Goal: Task Accomplishment & Management: Manage account settings

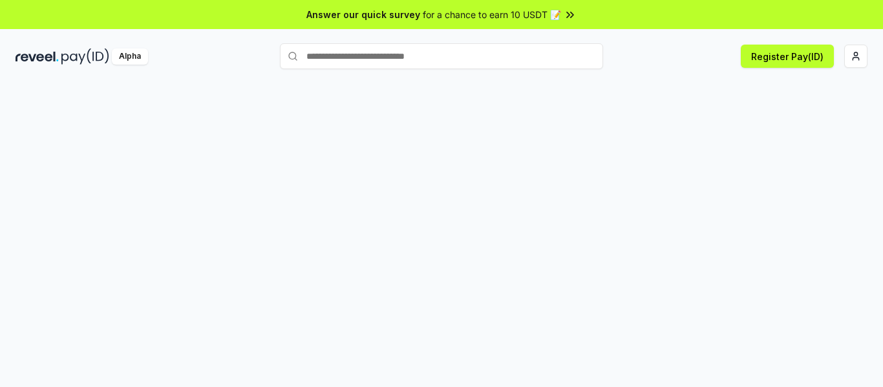
scroll to position [37, 0]
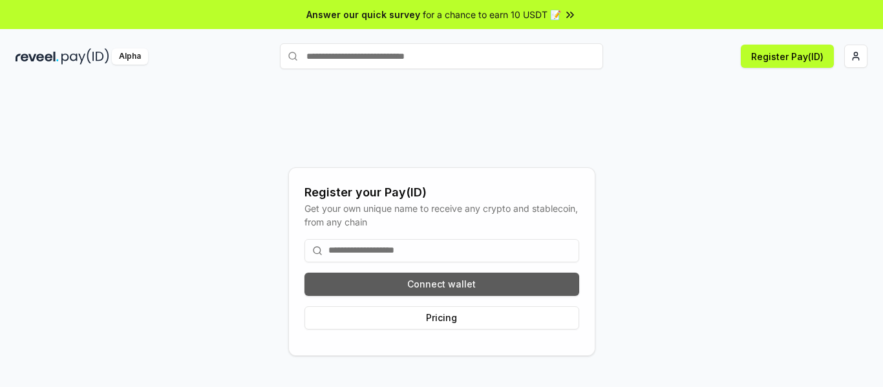
click at [525, 285] on button "Connect wallet" at bounding box center [441, 284] width 275 height 23
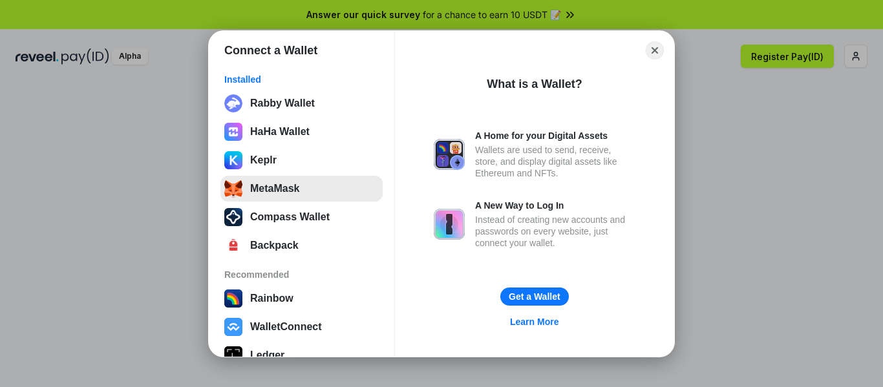
click at [275, 194] on button "MetaMask" at bounding box center [301, 189] width 162 height 26
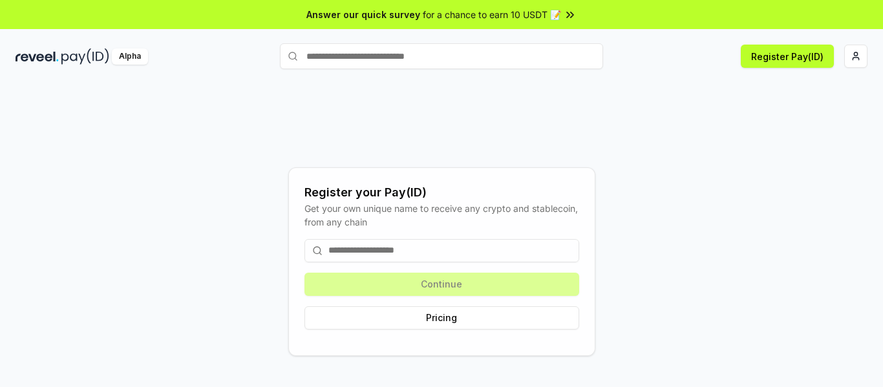
scroll to position [37, 0]
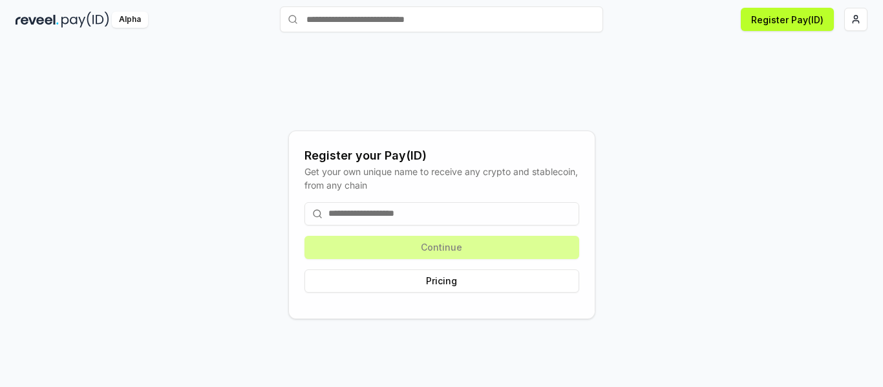
click at [461, 249] on div "Continue Pricing" at bounding box center [441, 247] width 275 height 111
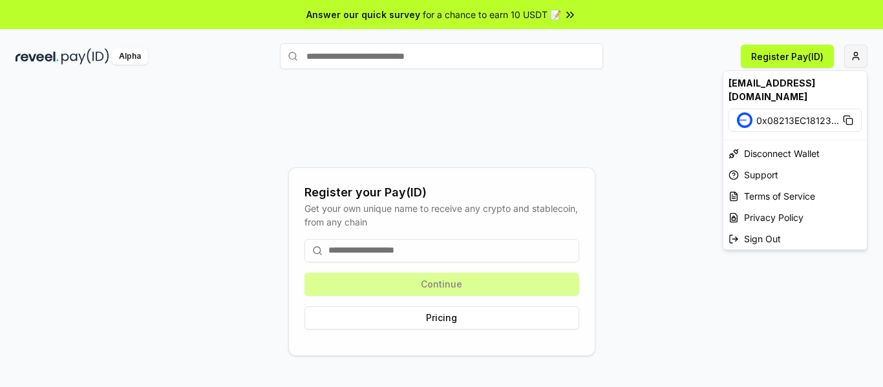
click at [858, 59] on html "Answer our quick survey for a chance to earn 10 USDT 📝 Alpha Register Pay(ID) R…" at bounding box center [441, 193] width 883 height 387
click at [849, 116] on icon at bounding box center [846, 119] width 6 height 6
click at [847, 115] on icon at bounding box center [848, 120] width 10 height 10
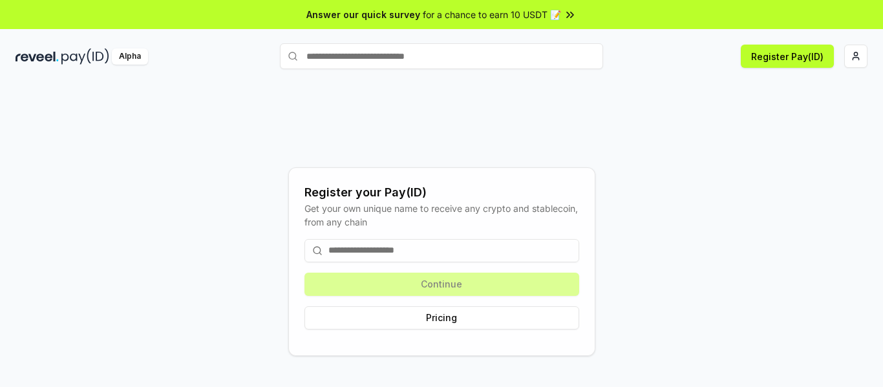
click at [428, 132] on html "Answer our quick survey for a chance to earn 10 USDT 📝 Alpha Register Pay(ID) R…" at bounding box center [441, 193] width 883 height 387
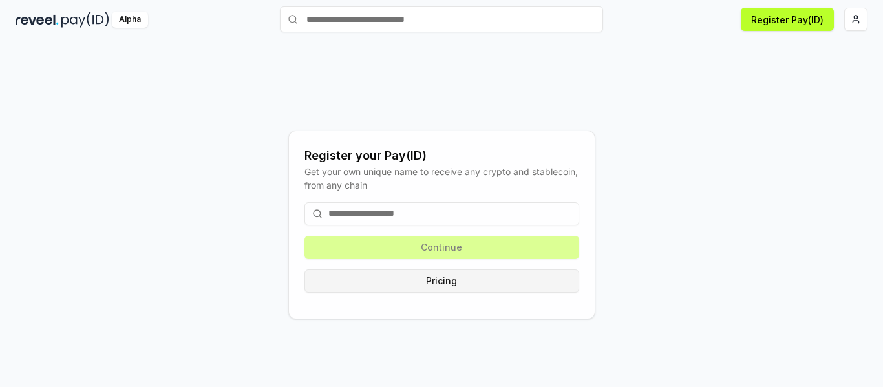
click at [464, 286] on button "Pricing" at bounding box center [441, 281] width 275 height 23
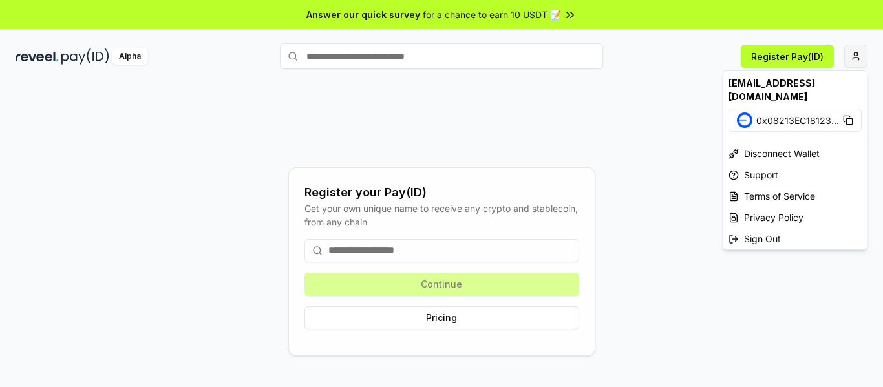
click at [845, 60] on html "Answer our quick survey for a chance to earn 10 USDT 📝 Alpha Register Pay(ID) R…" at bounding box center [441, 193] width 883 height 387
click at [767, 114] on span "0x08213EC18123 ..." at bounding box center [797, 121] width 83 height 14
click at [555, 202] on html "Answer our quick survey for a chance to earn 10 USDT 📝 Alpha Register Pay(ID) R…" at bounding box center [441, 193] width 883 height 387
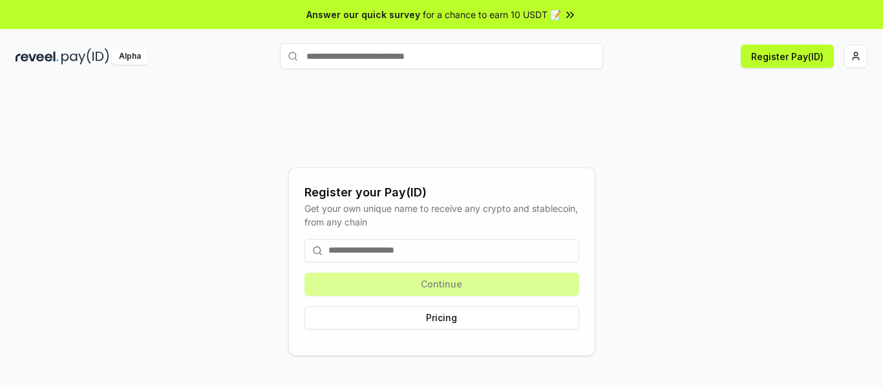
click at [401, 249] on input at bounding box center [441, 250] width 275 height 23
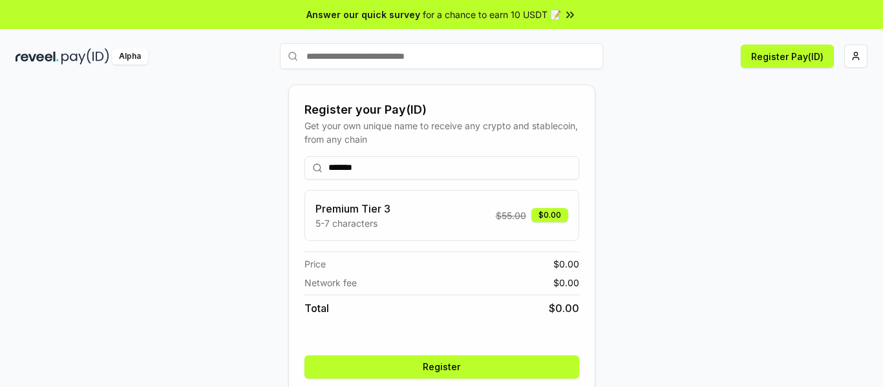
scroll to position [52, 0]
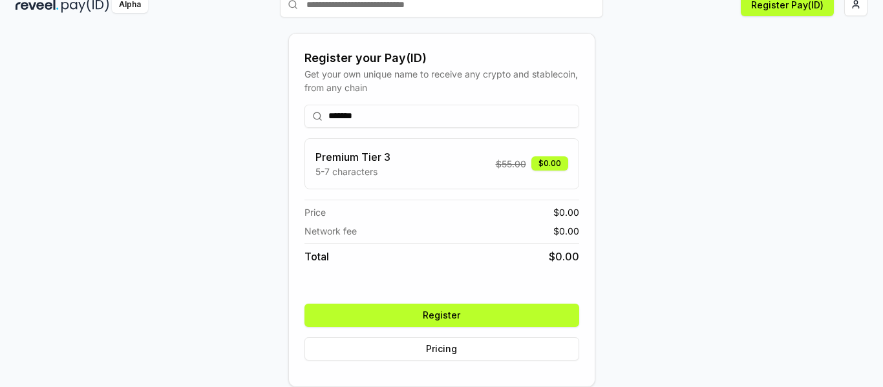
type input "*******"
click at [415, 313] on button "Register" at bounding box center [441, 315] width 275 height 23
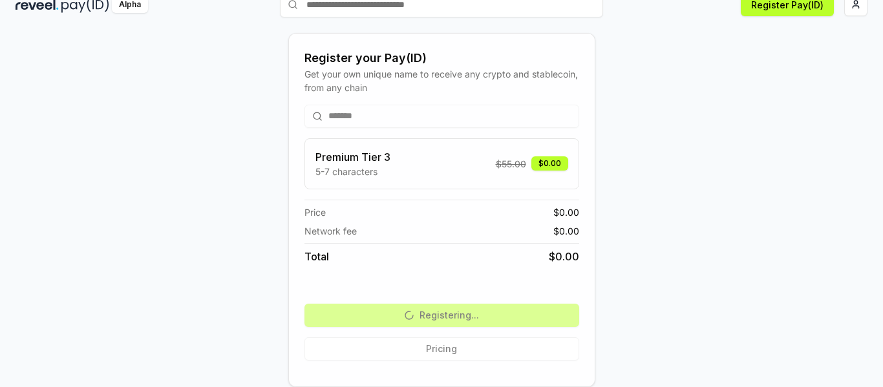
scroll to position [0, 0]
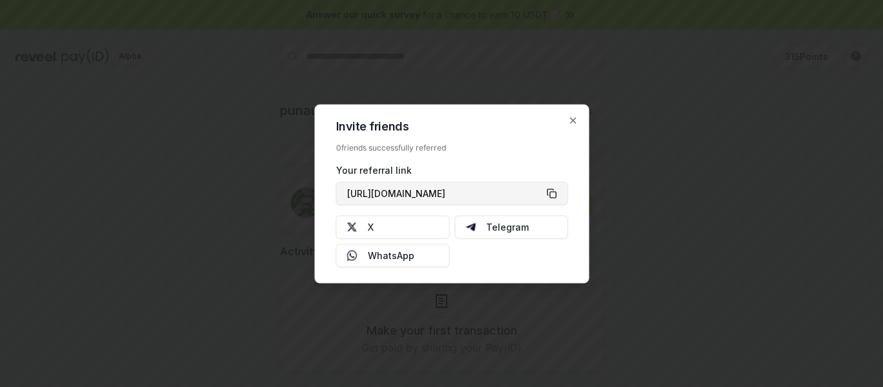
click at [551, 193] on button "https://reveel.id/refer/punaung" at bounding box center [452, 193] width 232 height 23
click at [571, 120] on icon "button" at bounding box center [573, 120] width 10 height 10
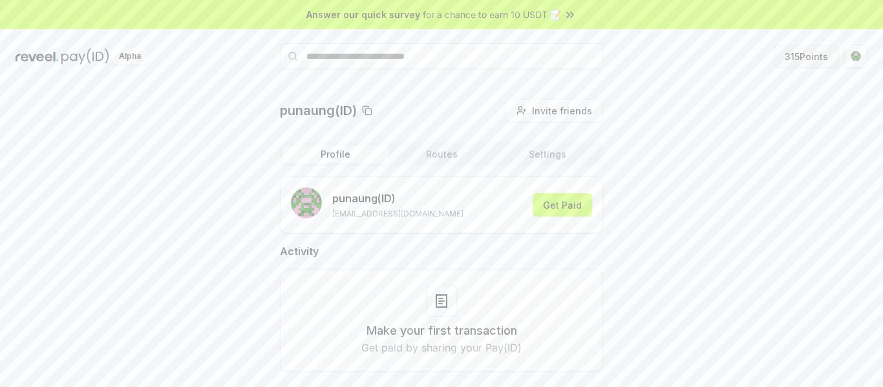
click at [800, 63] on button "315 Points" at bounding box center [806, 56] width 65 height 23
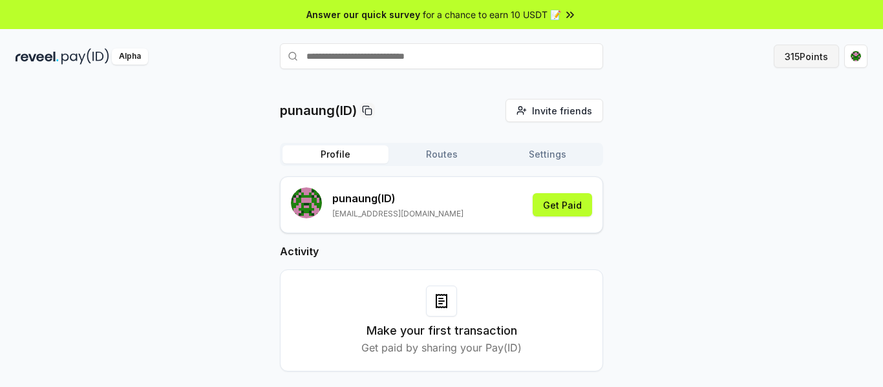
click at [795, 52] on button "315 Points" at bounding box center [806, 56] width 65 height 23
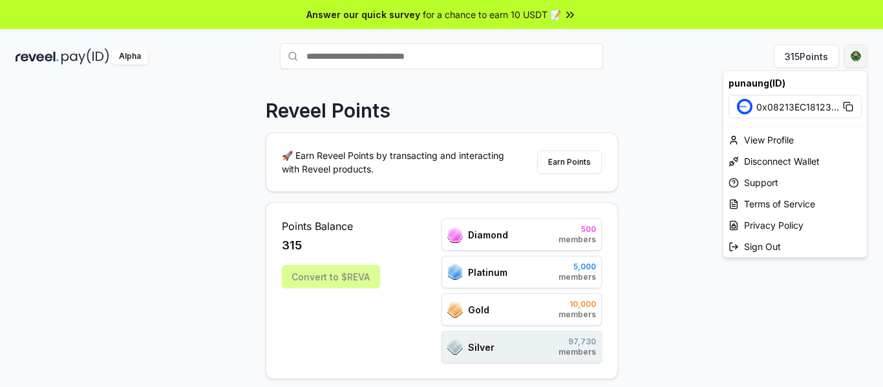
click at [857, 56] on html "Answer our quick survey for a chance to earn 10 USDT 📝 Alpha 315 Points Reveel …" at bounding box center [441, 193] width 883 height 387
click at [761, 142] on div "View Profile" at bounding box center [794, 139] width 143 height 21
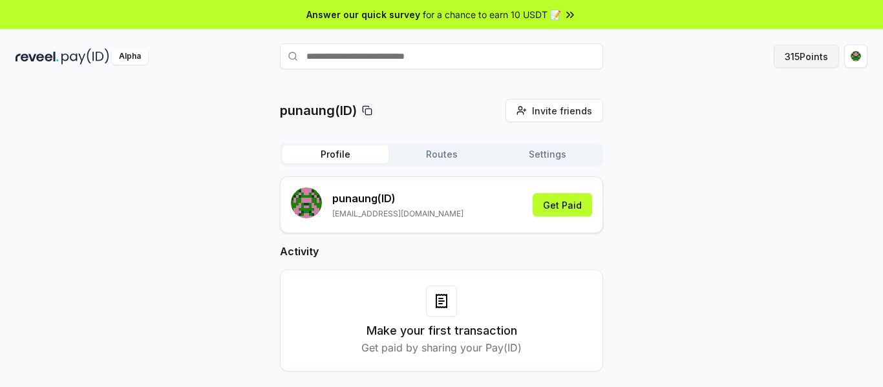
click at [789, 53] on button "315 Points" at bounding box center [806, 56] width 65 height 23
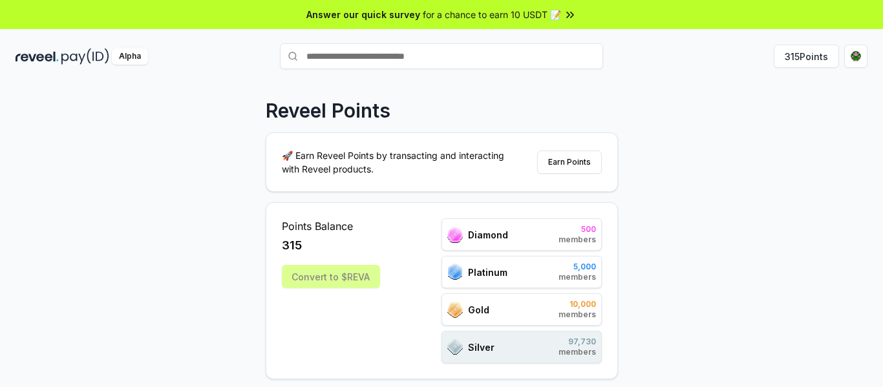
click at [338, 277] on div "Convert to $REVA" at bounding box center [331, 276] width 98 height 23
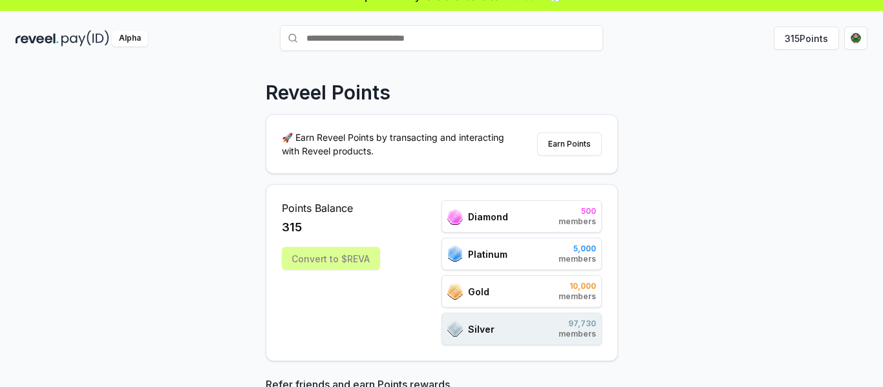
scroll to position [23, 0]
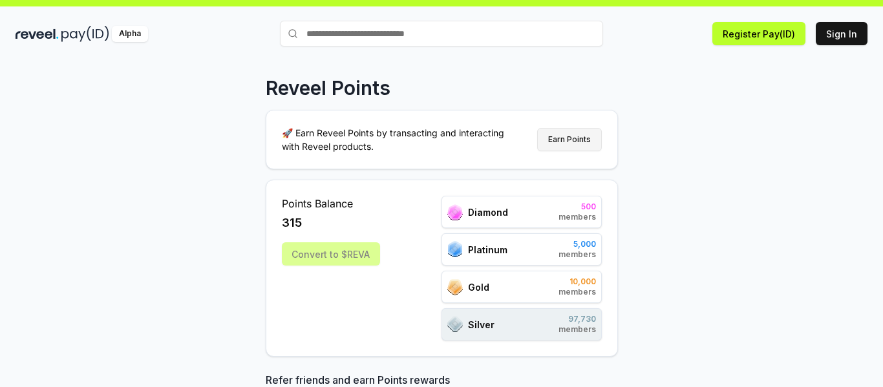
click at [573, 147] on button "Earn Points" at bounding box center [569, 139] width 65 height 23
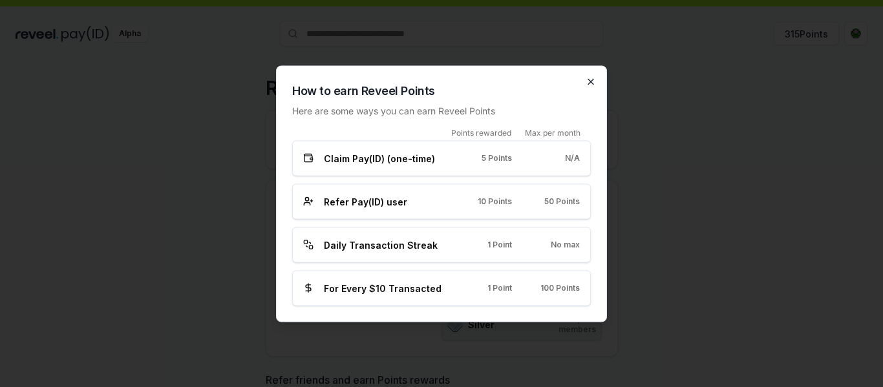
click at [588, 83] on icon "button" at bounding box center [591, 81] width 10 height 10
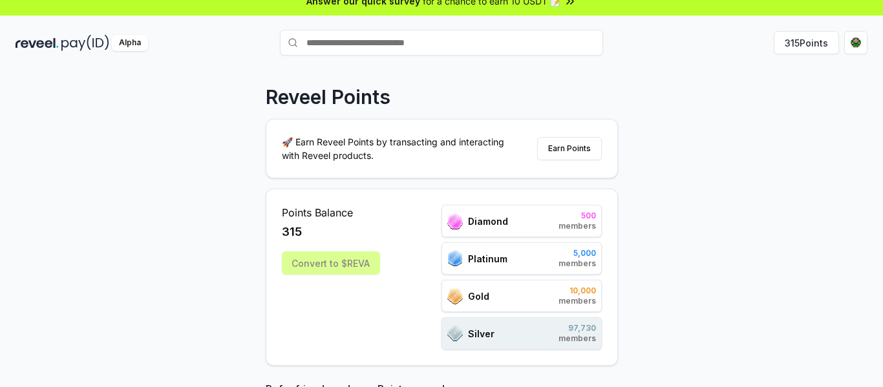
scroll to position [12, 0]
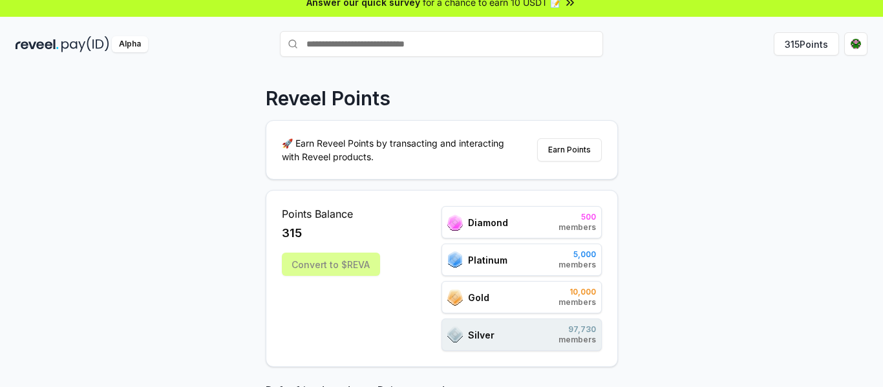
click at [304, 265] on div "Convert to $REVA" at bounding box center [331, 264] width 98 height 23
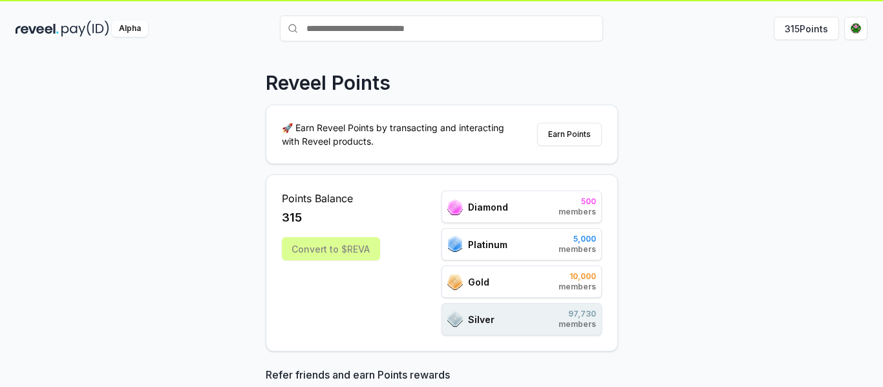
scroll to position [0, 0]
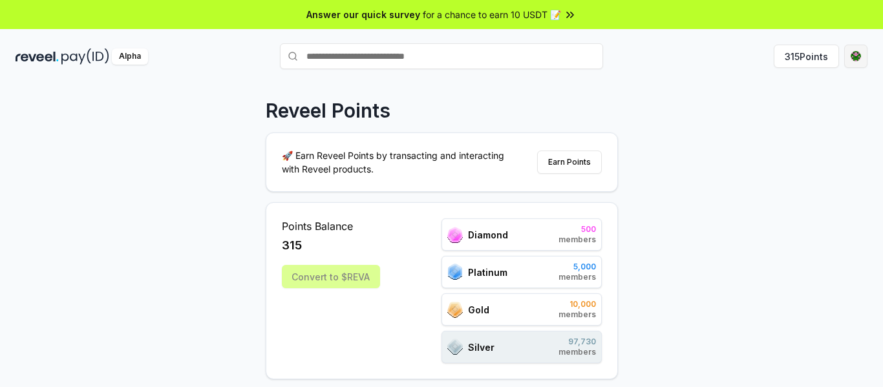
click at [853, 52] on html "Answer our quick survey for a chance to earn 10 USDT 📝 Alpha 315 Points Reveel …" at bounding box center [441, 193] width 883 height 387
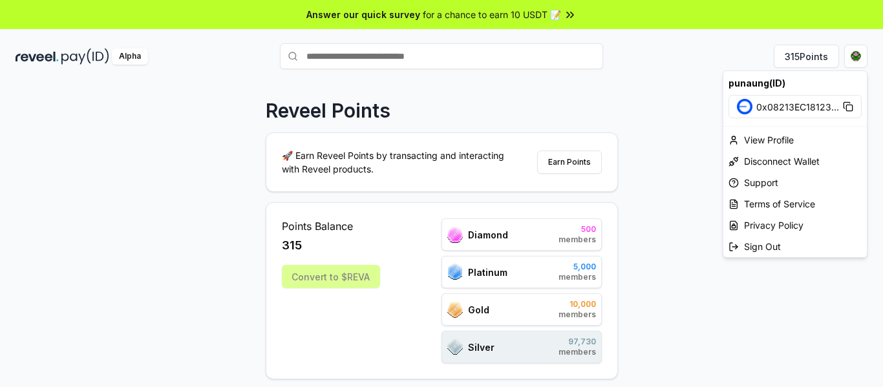
click at [297, 275] on html "Answer our quick survey for a chance to earn 10 USDT 📝 Alpha 315 Points Reveel …" at bounding box center [441, 193] width 883 height 387
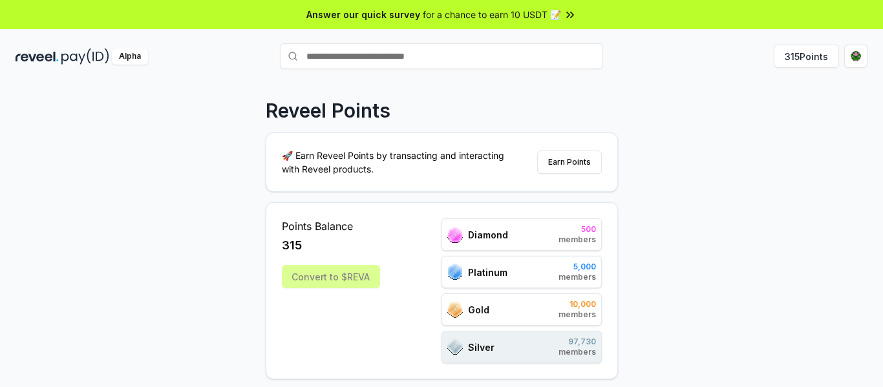
click at [297, 275] on div "Convert to $REVA" at bounding box center [331, 276] width 98 height 23
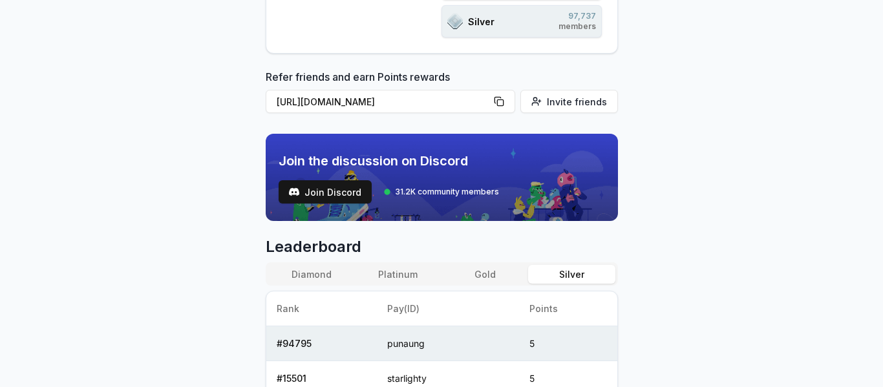
scroll to position [328, 0]
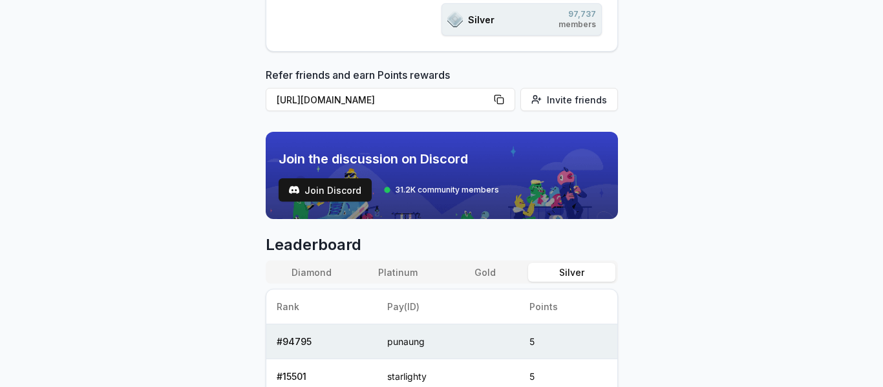
click at [577, 273] on button "Silver" at bounding box center [571, 272] width 87 height 19
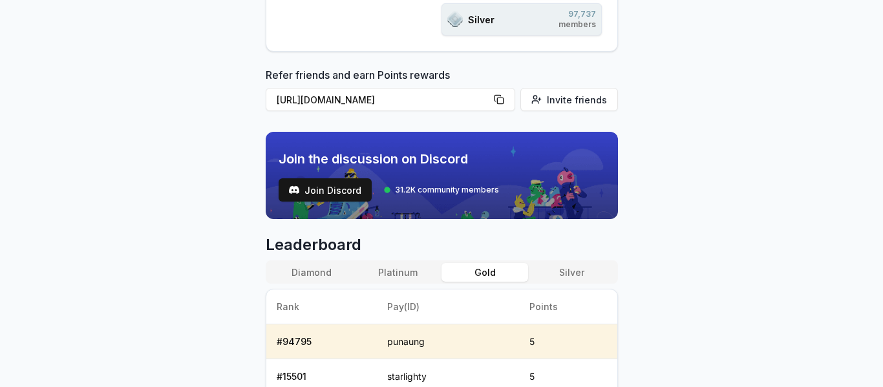
click at [498, 277] on button "Gold" at bounding box center [484, 272] width 87 height 19
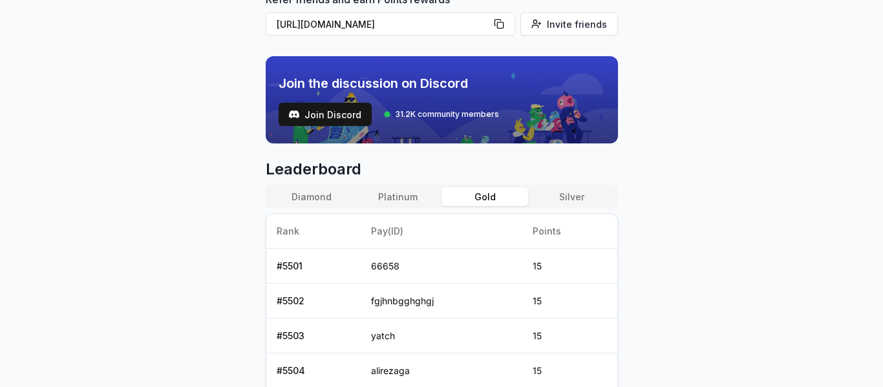
scroll to position [405, 0]
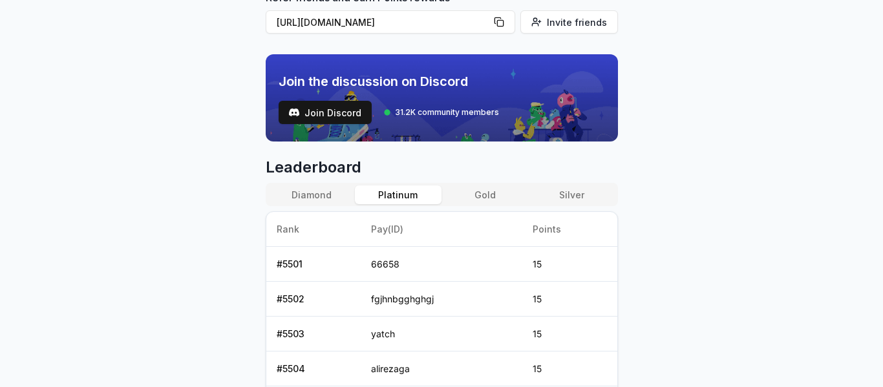
click at [398, 193] on button "Platinum" at bounding box center [398, 194] width 87 height 19
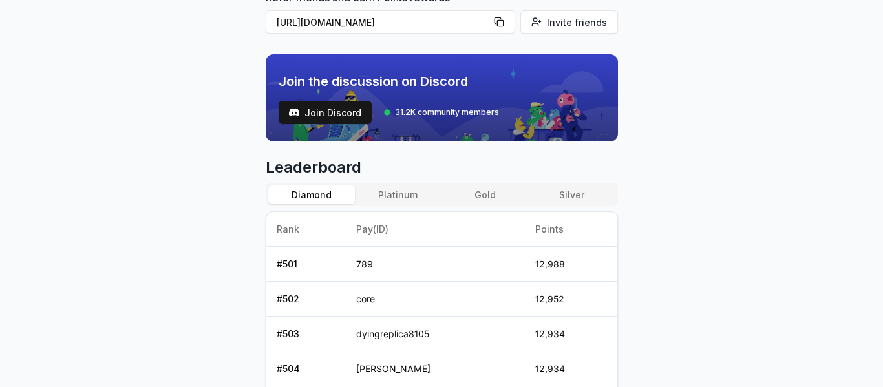
click at [321, 202] on button "Diamond" at bounding box center [311, 194] width 87 height 19
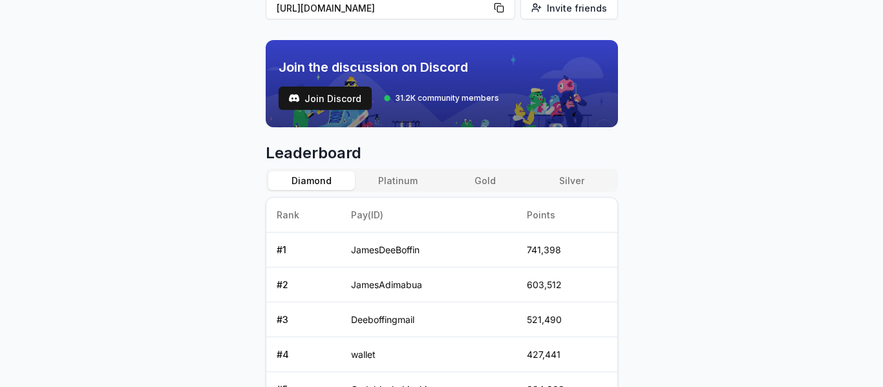
scroll to position [425, 0]
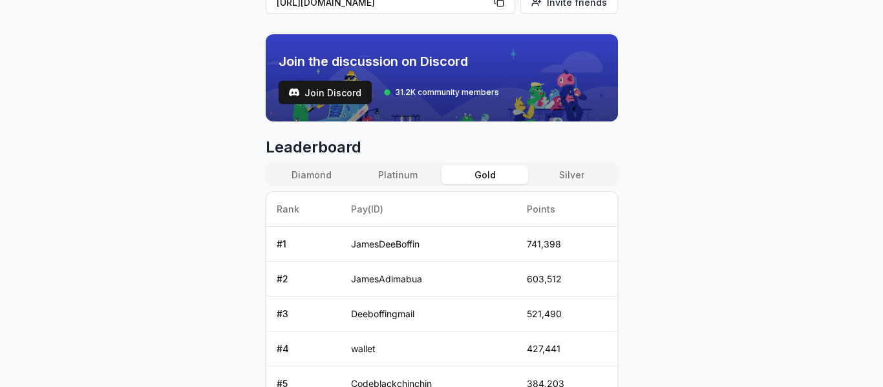
click at [492, 172] on button "Gold" at bounding box center [484, 174] width 87 height 19
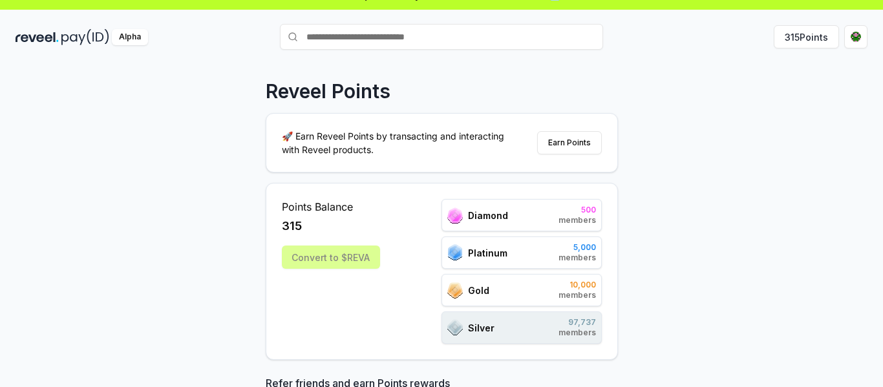
scroll to position [0, 0]
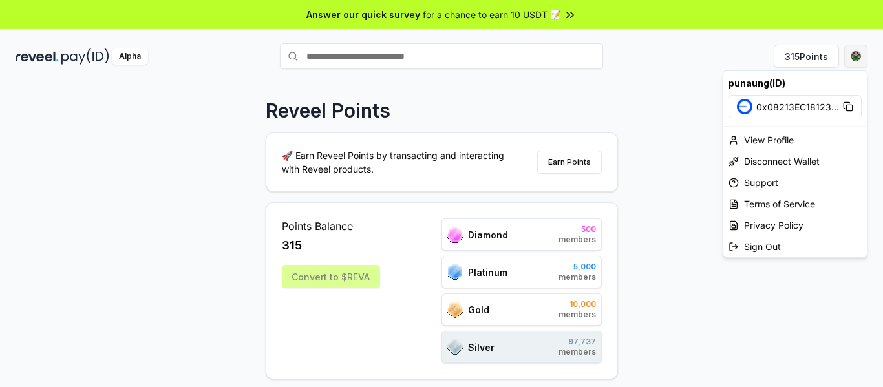
click at [849, 56] on html "Answer our quick survey for a chance to earn 10 USDT 📝 Alpha 315 Points Reveel …" at bounding box center [441, 193] width 883 height 387
click at [759, 145] on div "View Profile" at bounding box center [794, 139] width 143 height 21
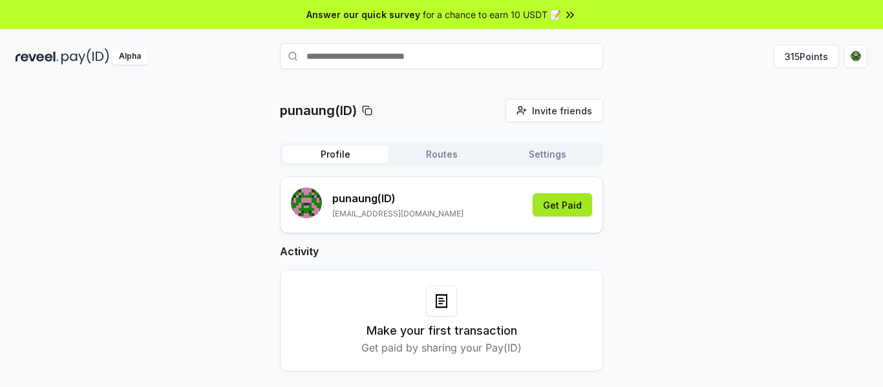
click at [546, 209] on button "Get Paid" at bounding box center [562, 204] width 59 height 23
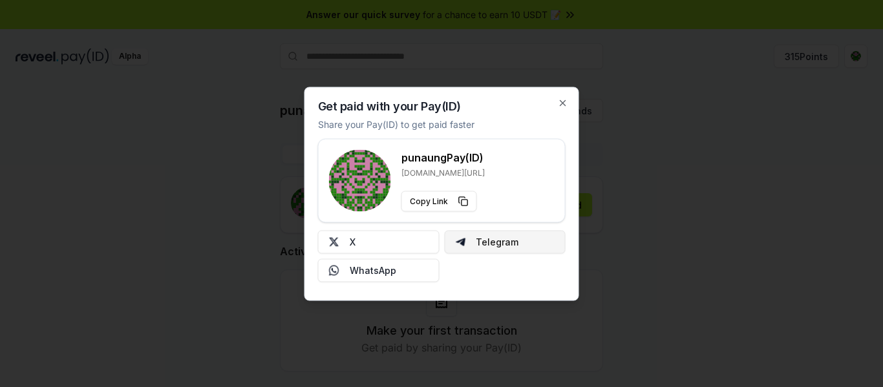
click at [480, 248] on button "Telegram" at bounding box center [505, 241] width 122 height 23
click at [562, 102] on icon "button" at bounding box center [562, 102] width 5 height 5
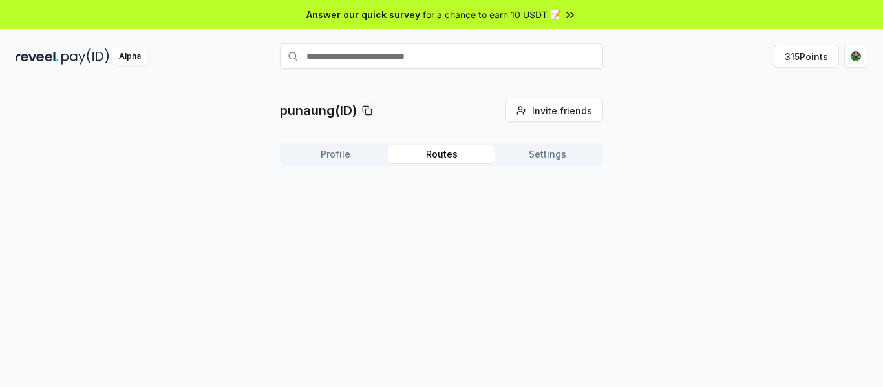
click at [439, 156] on button "Routes" at bounding box center [441, 154] width 106 height 18
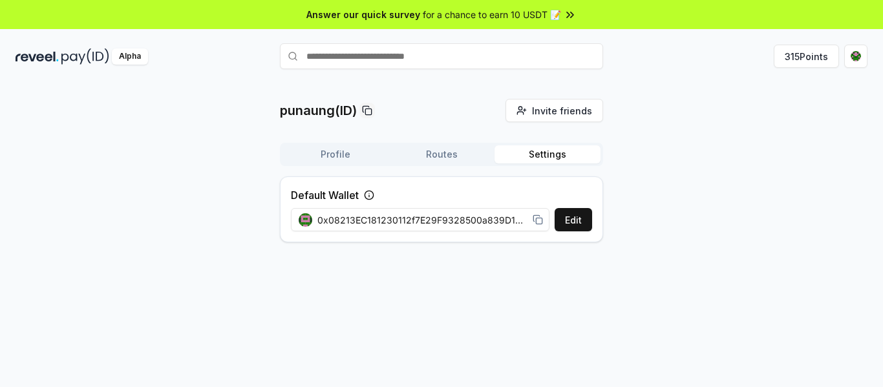
click at [539, 152] on button "Settings" at bounding box center [547, 154] width 106 height 18
click at [490, 215] on span "0x08213EC181230112f7E29F9328500a839D19501A" at bounding box center [422, 220] width 210 height 14
click at [537, 219] on icon at bounding box center [538, 220] width 10 height 10
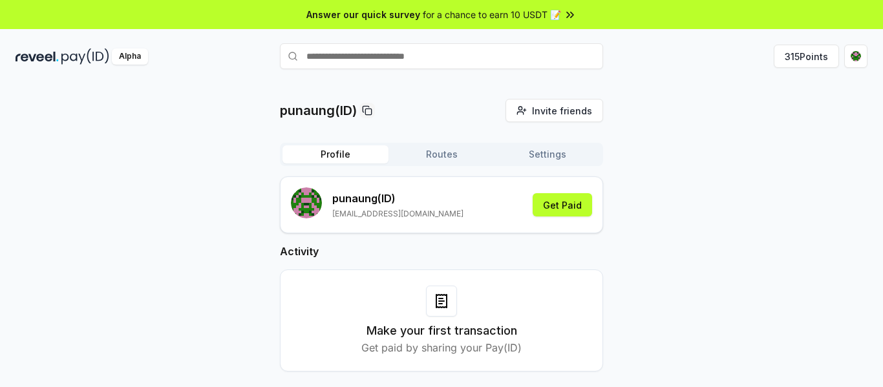
click at [347, 158] on button "Profile" at bounding box center [335, 154] width 106 height 18
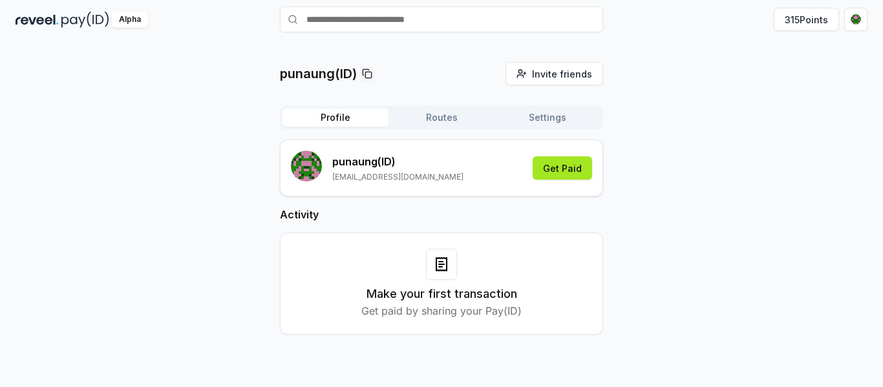
click at [557, 175] on button "Get Paid" at bounding box center [562, 167] width 59 height 23
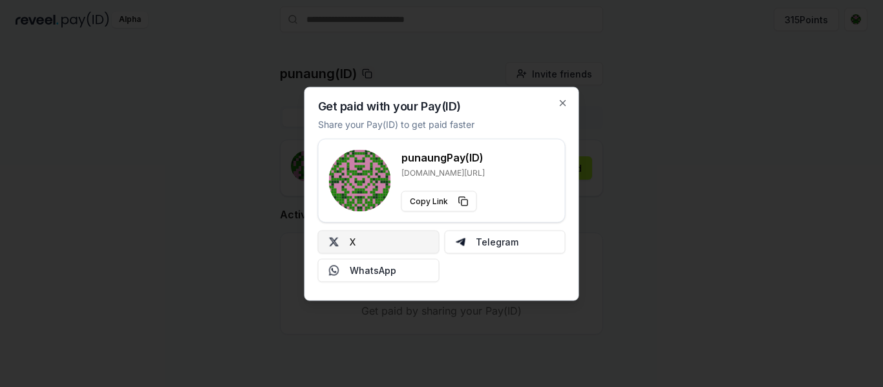
click at [374, 249] on button "X" at bounding box center [379, 241] width 122 height 23
click at [562, 101] on icon "button" at bounding box center [563, 103] width 10 height 10
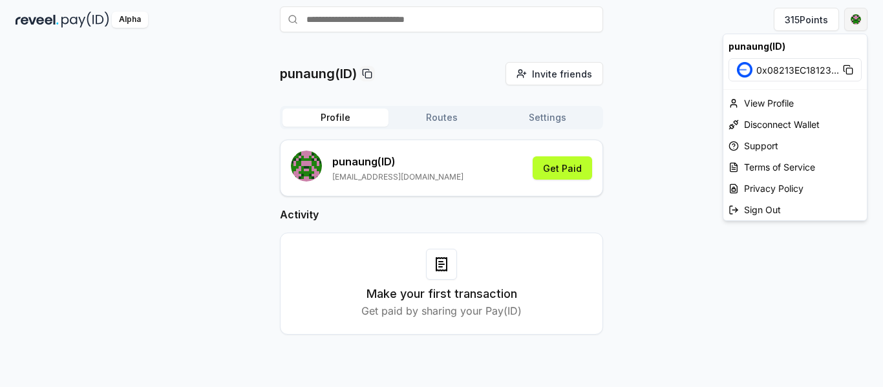
click at [851, 22] on html "Answer our quick survey for a chance to earn 10 USDT 📝 Alpha 315 Points punaung…" at bounding box center [441, 193] width 883 height 387
click at [618, 233] on html "Answer our quick survey for a chance to earn 10 USDT 📝 Alpha 315 Points punaung…" at bounding box center [441, 193] width 883 height 387
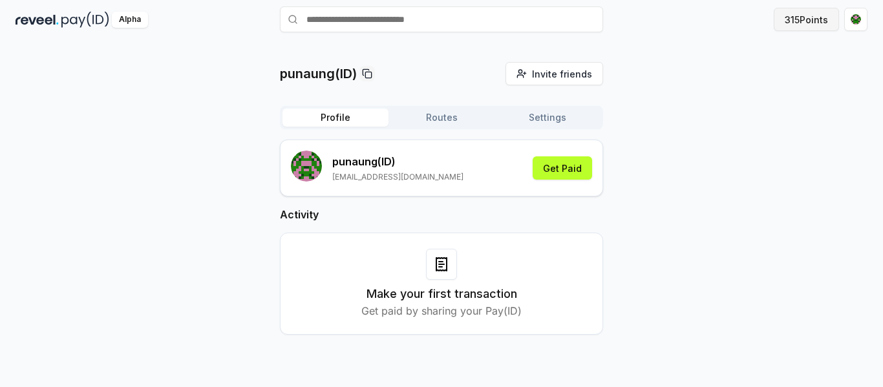
click at [810, 15] on button "315 Points" at bounding box center [806, 19] width 65 height 23
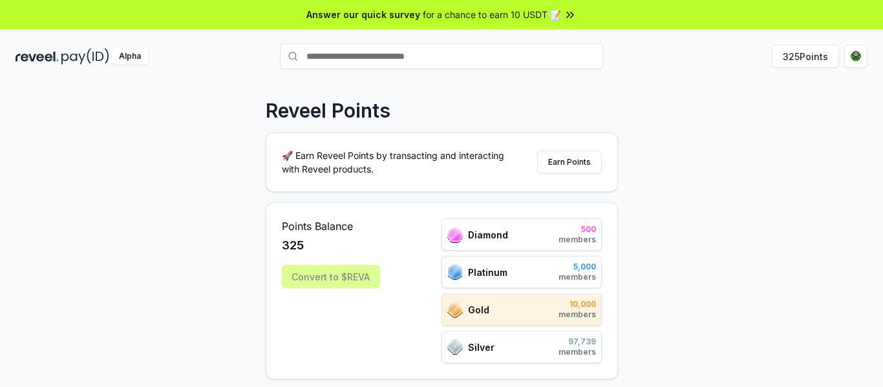
click at [326, 283] on div "Convert to $REVA" at bounding box center [331, 276] width 98 height 23
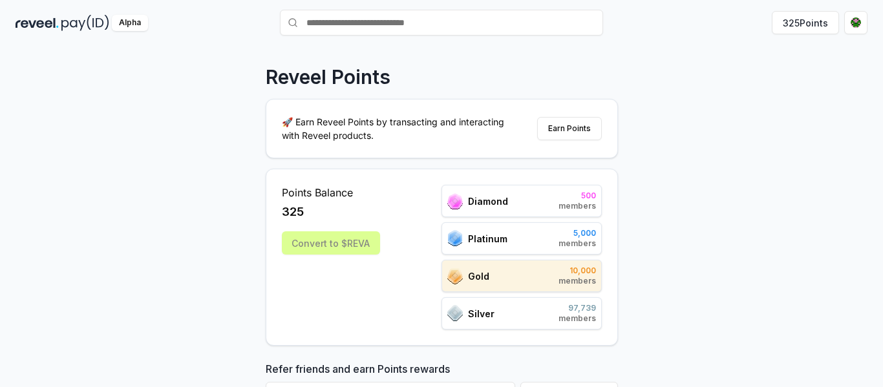
scroll to position [33, 0]
click at [796, 29] on button "325 Points" at bounding box center [805, 23] width 67 height 23
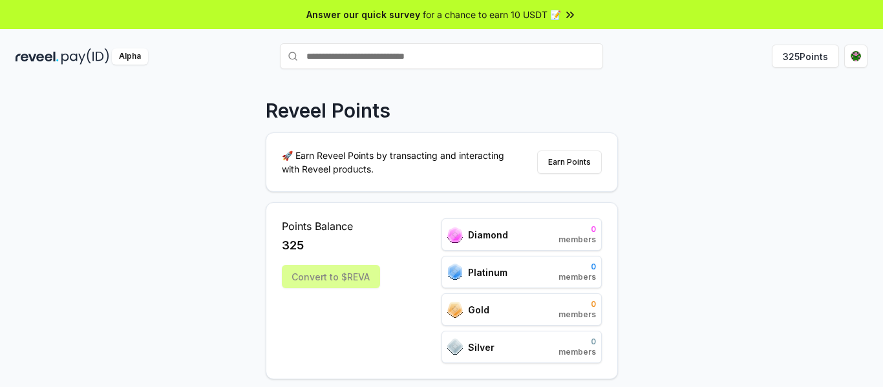
click at [344, 271] on div "Convert to $REVA" at bounding box center [331, 276] width 98 height 23
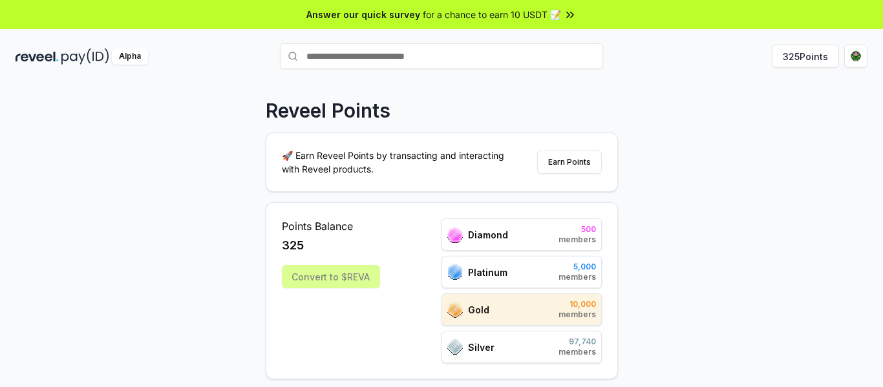
click at [348, 275] on div "Convert to $REVA" at bounding box center [331, 276] width 98 height 23
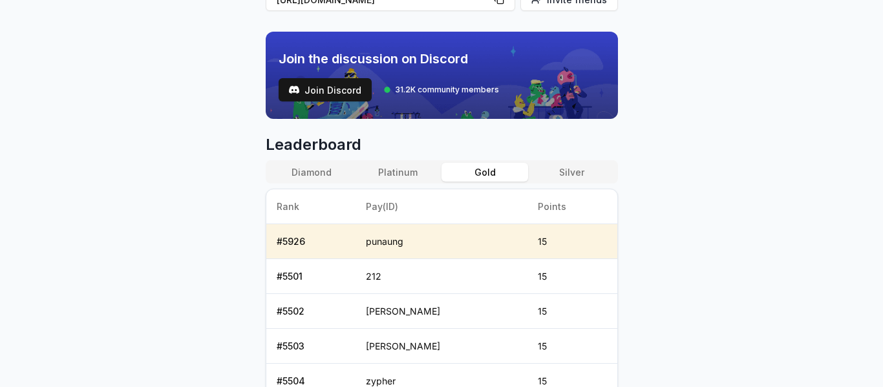
scroll to position [429, 0]
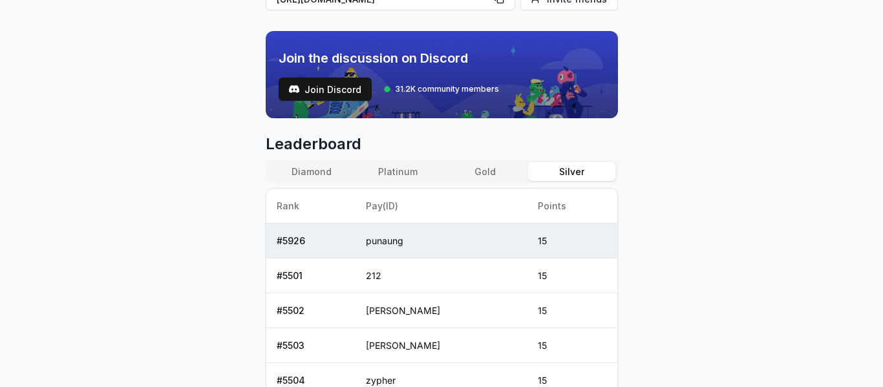
click at [573, 175] on button "Silver" at bounding box center [571, 171] width 87 height 19
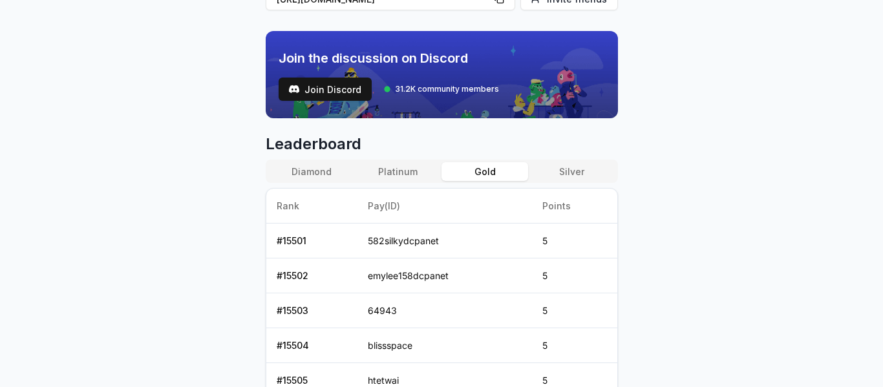
click at [485, 165] on button "Gold" at bounding box center [484, 171] width 87 height 19
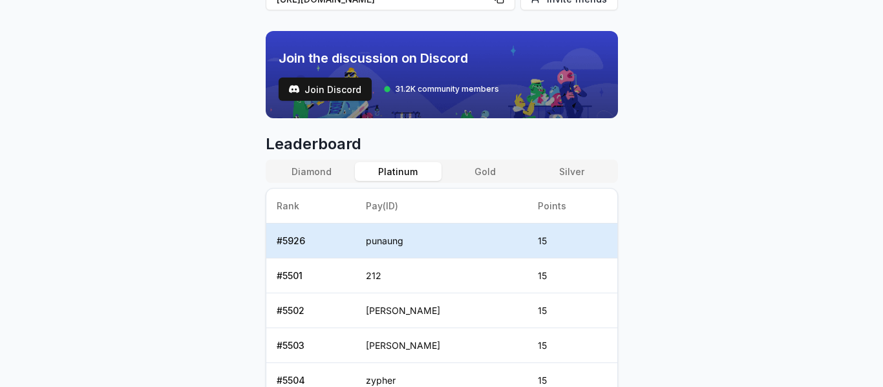
click at [392, 169] on button "Platinum" at bounding box center [398, 171] width 87 height 19
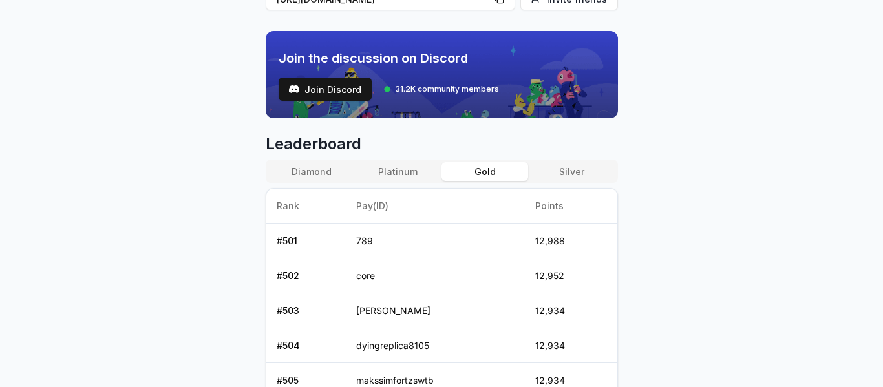
click at [471, 176] on button "Gold" at bounding box center [484, 171] width 87 height 19
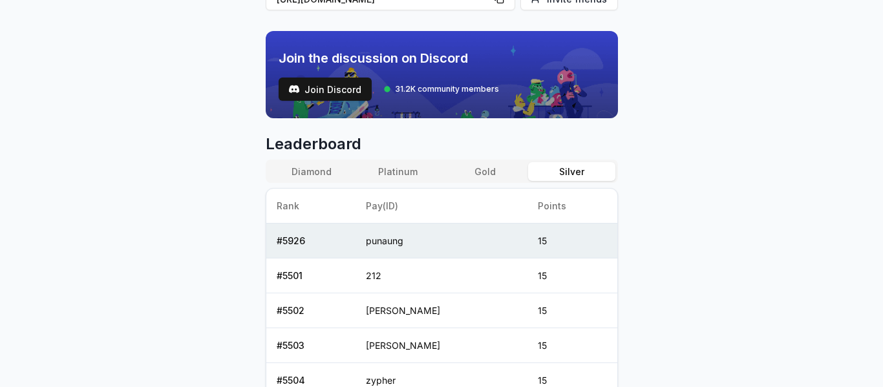
click at [566, 173] on button "Silver" at bounding box center [571, 171] width 87 height 19
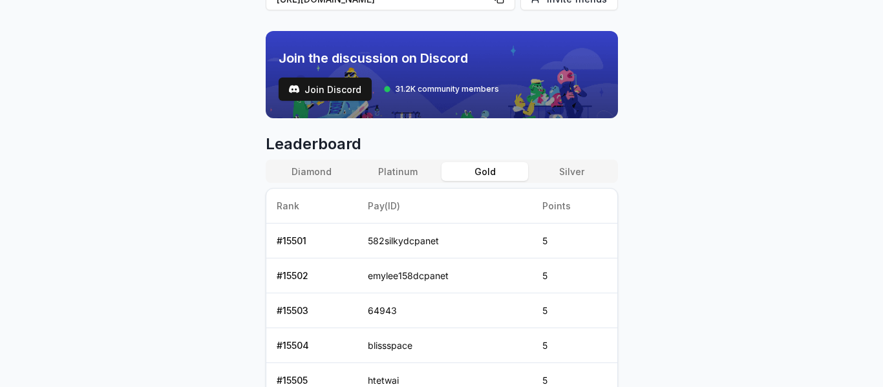
click at [475, 170] on button "Gold" at bounding box center [484, 171] width 87 height 19
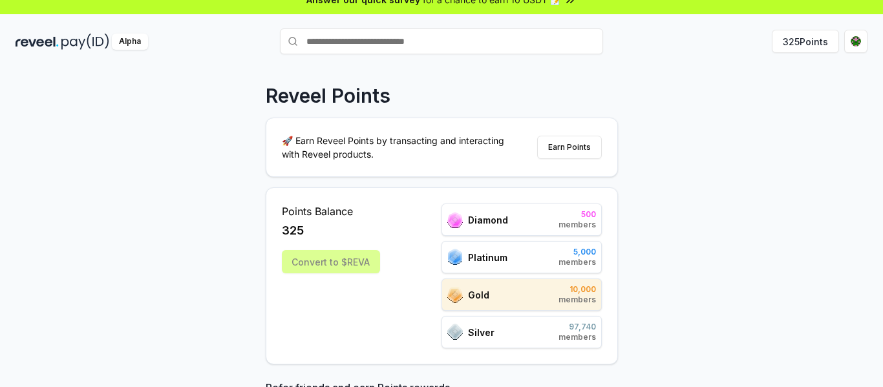
scroll to position [0, 0]
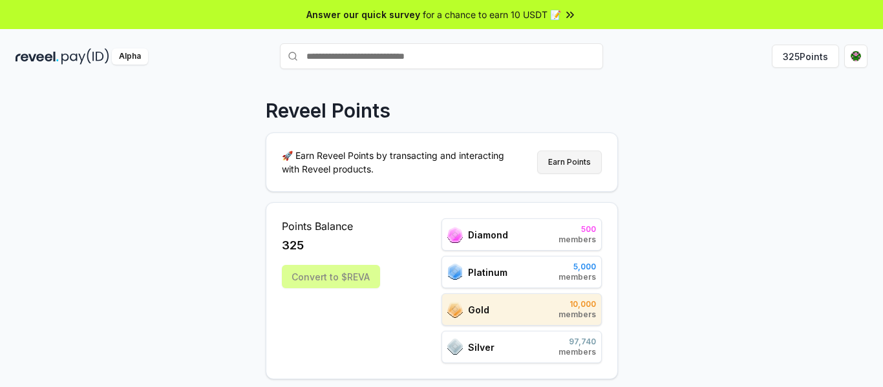
click at [558, 163] on button "Earn Points" at bounding box center [569, 162] width 65 height 23
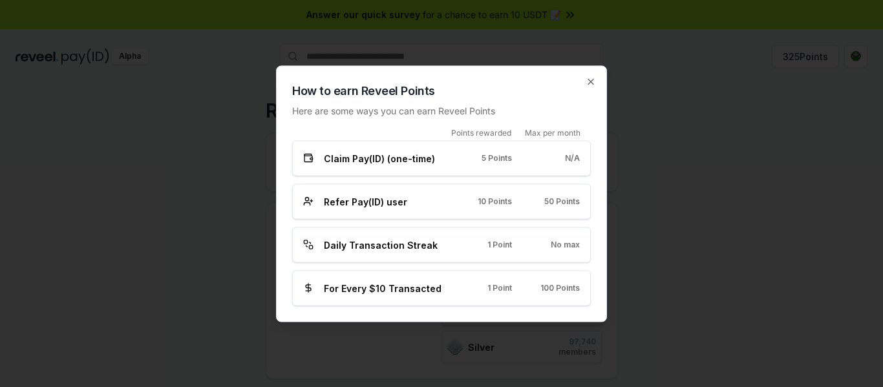
click at [588, 87] on h2 "How to earn Reveel Points" at bounding box center [441, 90] width 299 height 18
click at [590, 82] on icon "button" at bounding box center [590, 81] width 5 height 5
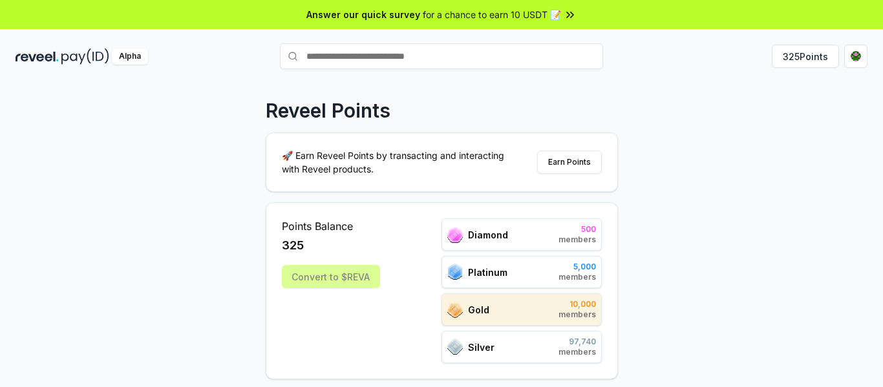
click at [522, 13] on span "for a chance to earn 10 USDT 📝" at bounding box center [492, 15] width 138 height 14
